Goal: Task Accomplishment & Management: Manage account settings

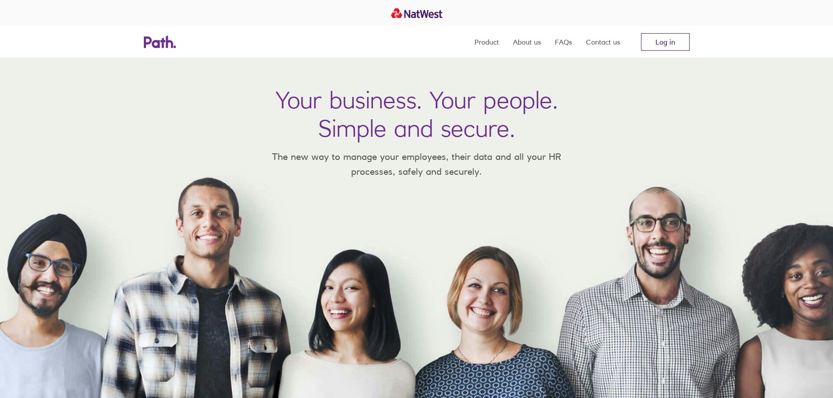
click at [678, 38] on link "Log in" at bounding box center [665, 41] width 49 height 17
click at [655, 49] on link "Log in" at bounding box center [665, 41] width 49 height 17
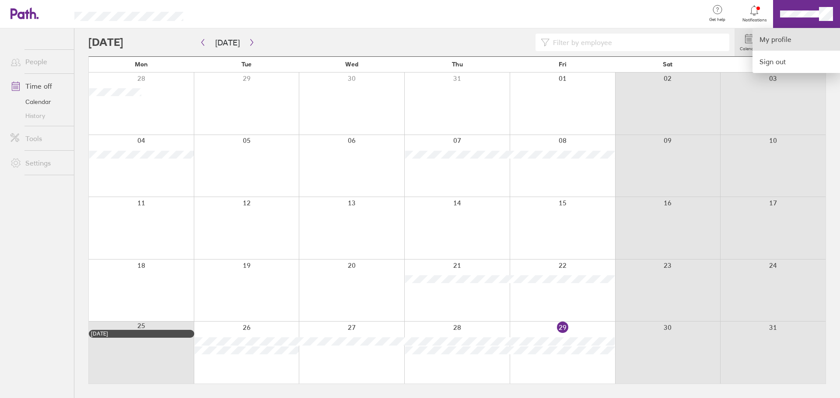
click at [772, 42] on link "My profile" at bounding box center [795, 39] width 87 height 22
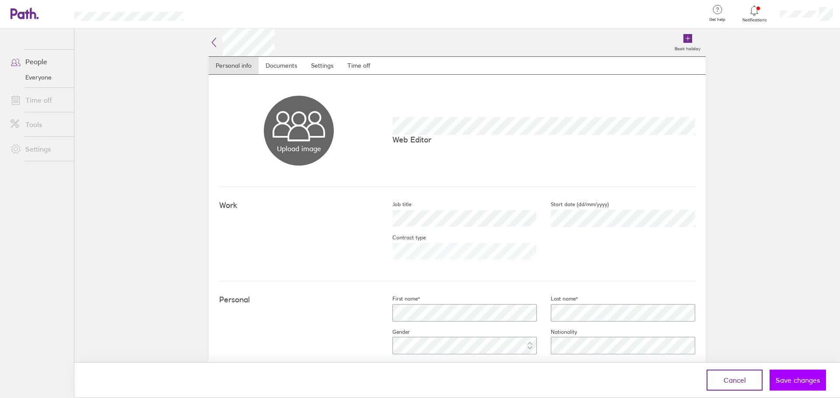
click at [805, 379] on span "Save changes" at bounding box center [797, 381] width 44 height 8
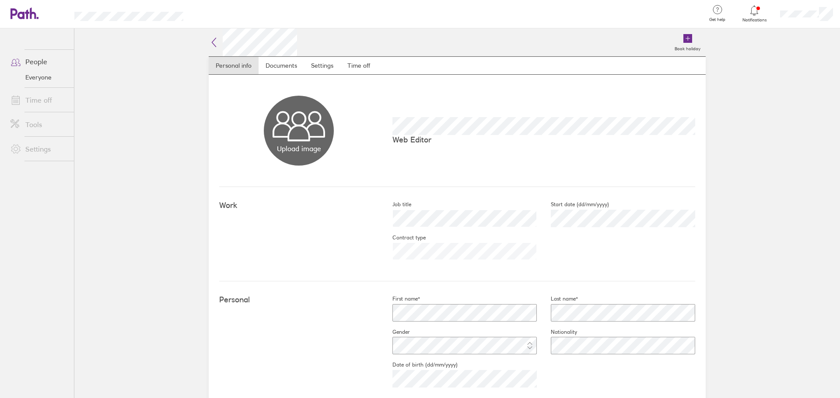
click at [24, 15] on icon at bounding box center [19, 13] width 19 height 10
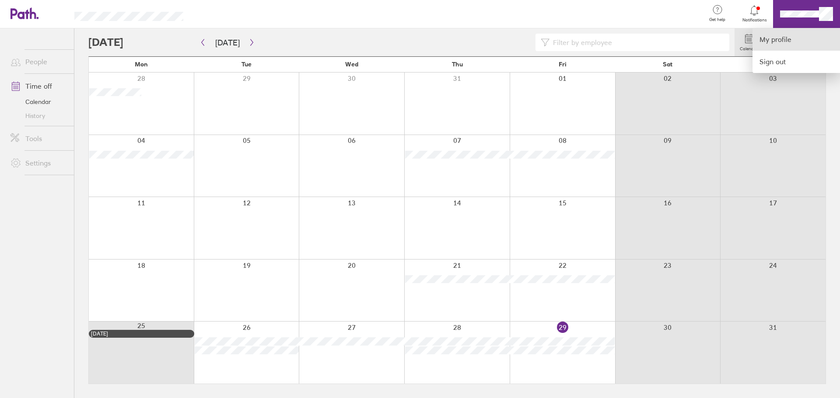
click at [782, 46] on link "My profile" at bounding box center [795, 39] width 87 height 22
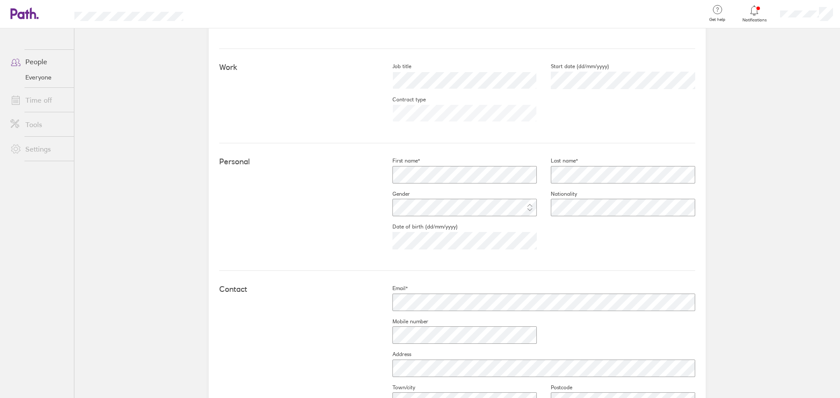
scroll to position [13, 0]
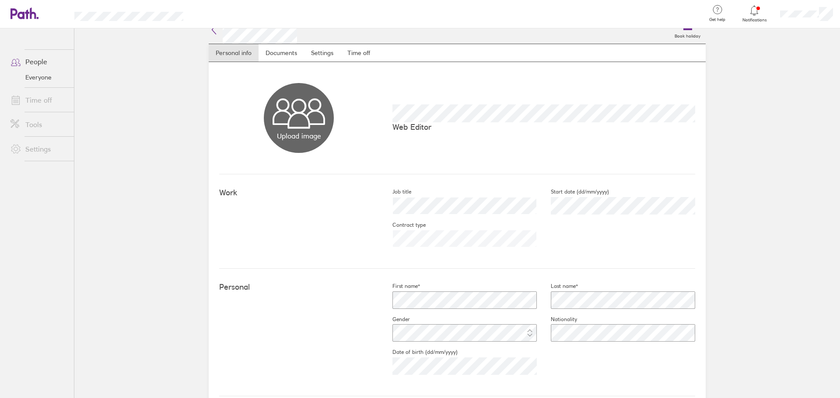
click at [22, 6] on header "Get help FAQs Contact us Notifications My profile Sign out" at bounding box center [420, 14] width 840 height 28
click at [25, 14] on icon at bounding box center [24, 13] width 28 height 12
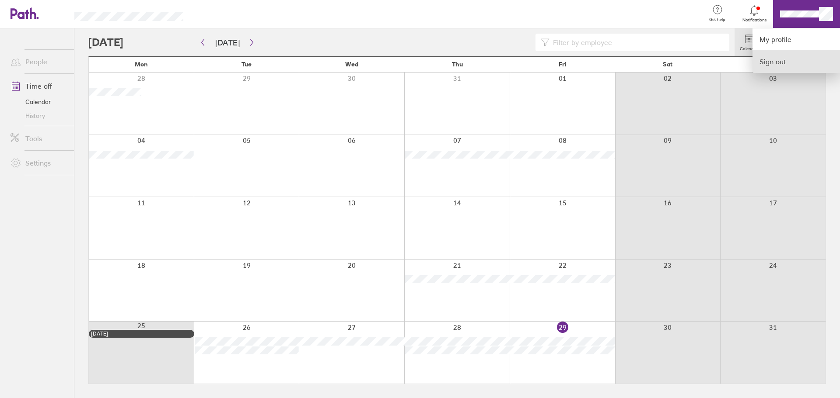
click at [780, 63] on link "Sign out" at bounding box center [795, 62] width 87 height 22
